Goal: Check status: Check status

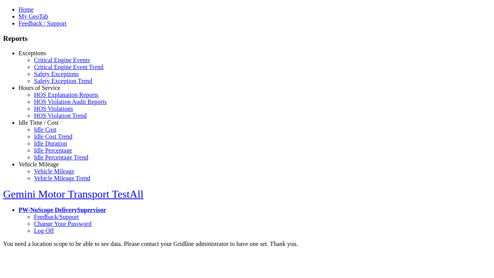
click at [44, 56] on link "Exceptions" at bounding box center [32, 53] width 27 height 7
click at [50, 77] on link "Safety Exceptions" at bounding box center [56, 74] width 45 height 7
type input "*********"
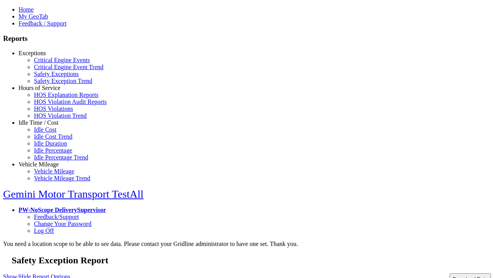
type input "**********"
